Goal: Task Accomplishment & Management: Complete application form

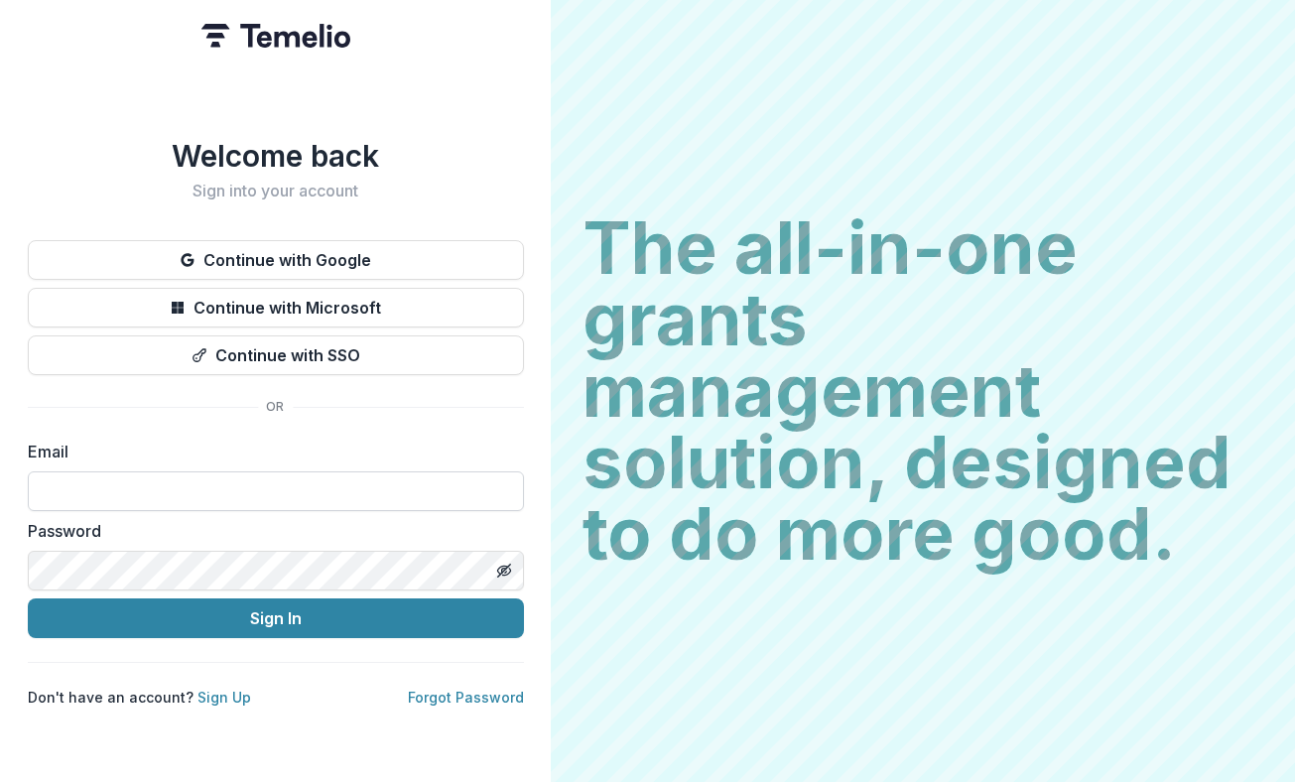
click at [358, 483] on input at bounding box center [276, 491] width 496 height 40
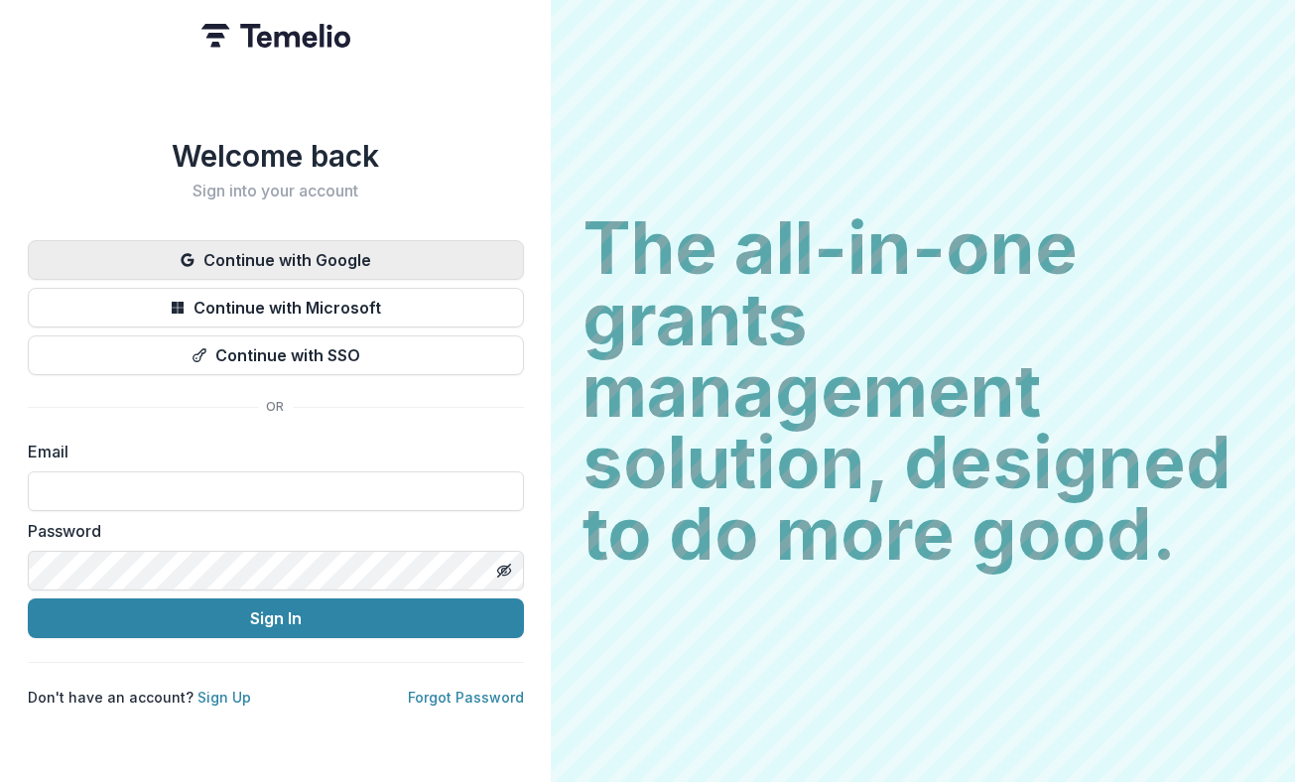
click at [311, 246] on button "Continue with Google" at bounding box center [276, 260] width 496 height 40
